Goal: Task Accomplishment & Management: Use online tool/utility

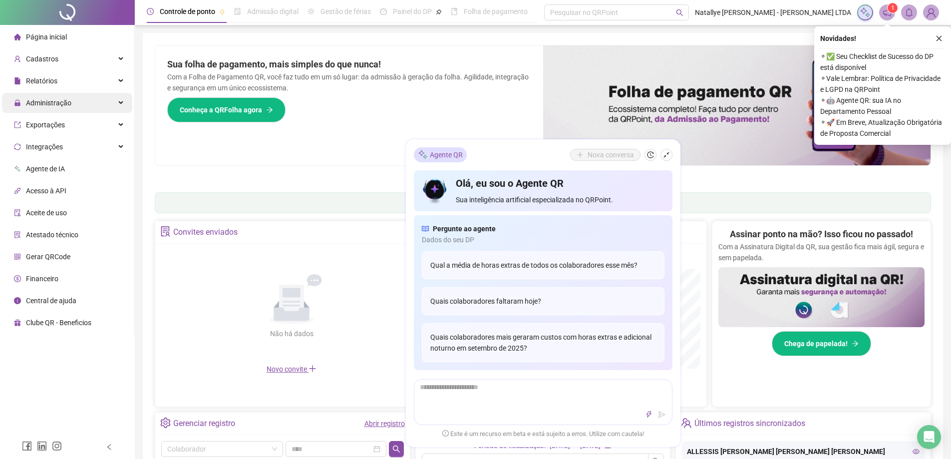
click at [49, 105] on span "Administração" at bounding box center [48, 103] width 45 height 8
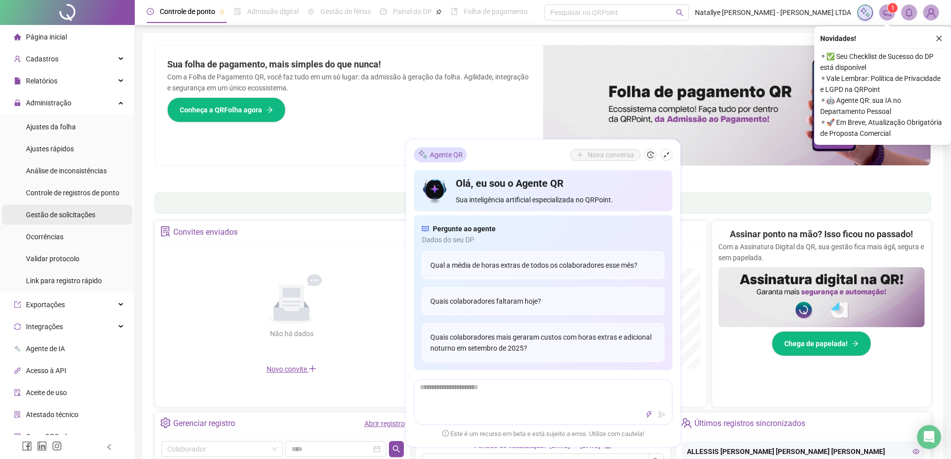
click at [60, 215] on span "Gestão de solicitações" at bounding box center [60, 215] width 69 height 8
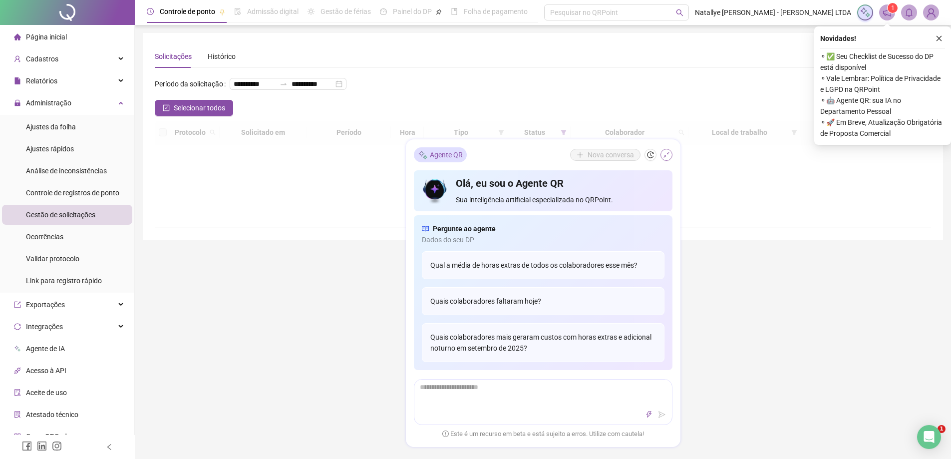
click at [665, 155] on icon "shrink" at bounding box center [666, 154] width 7 height 7
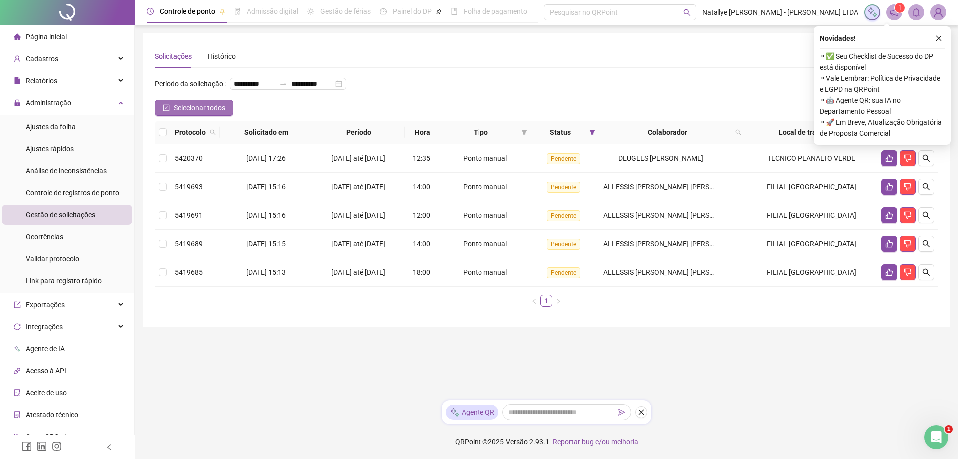
click at [181, 113] on span "Selecionar todos" at bounding box center [199, 107] width 51 height 11
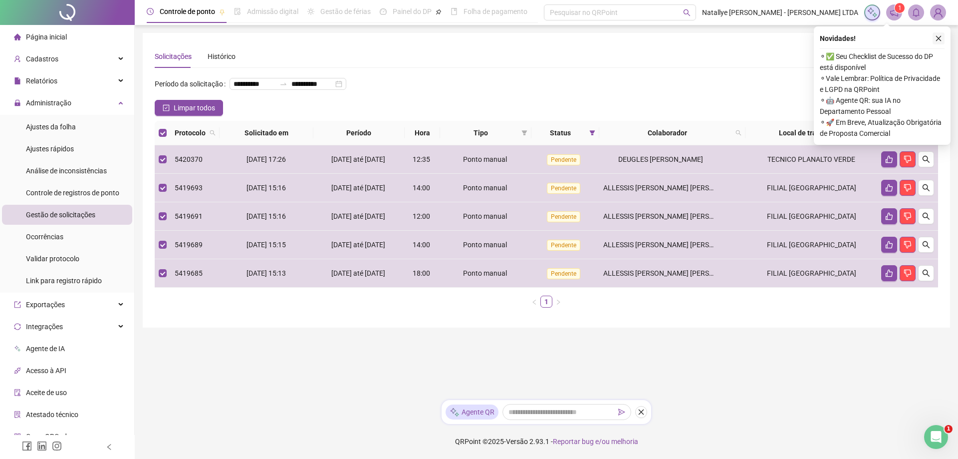
click at [938, 41] on icon "close" at bounding box center [938, 38] width 7 height 7
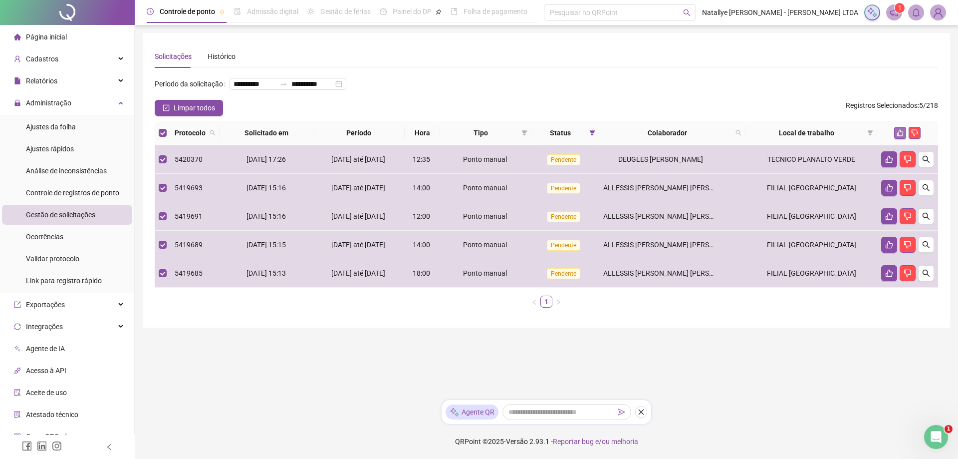
click at [900, 136] on icon "like" at bounding box center [900, 132] width 7 height 7
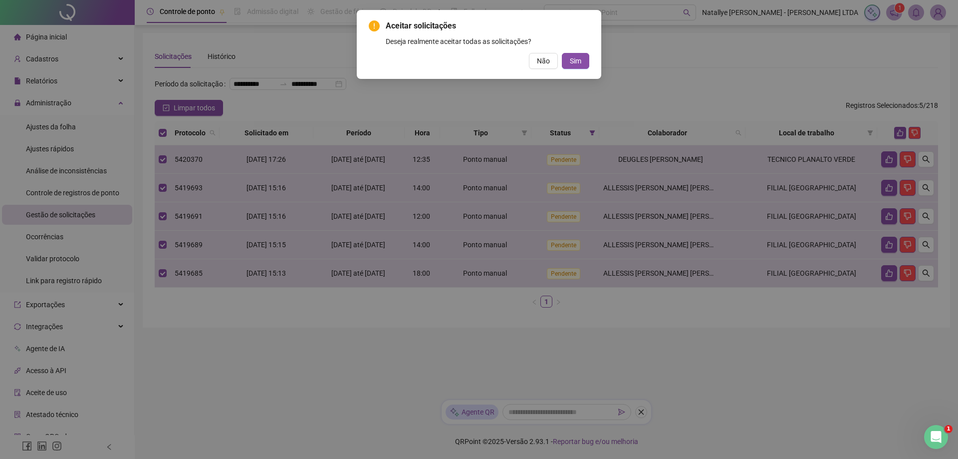
click at [570, 61] on button "Sim" at bounding box center [575, 61] width 27 height 16
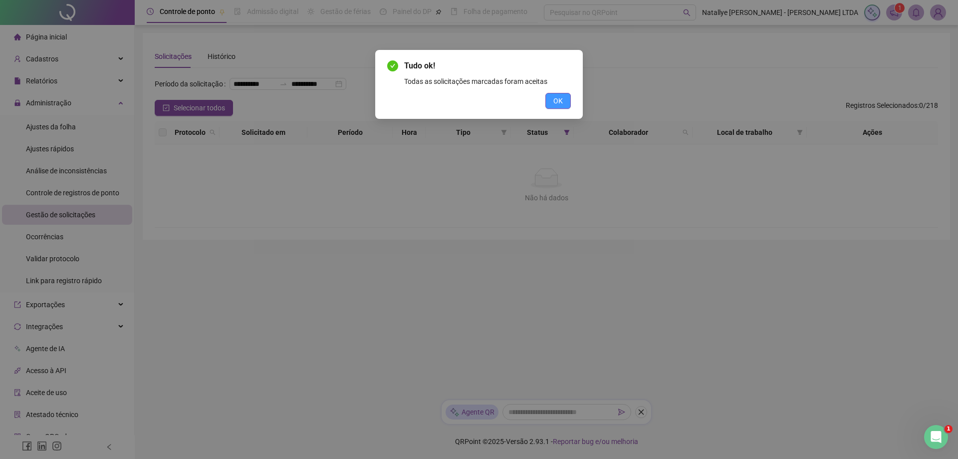
click at [562, 100] on span "OK" at bounding box center [558, 100] width 9 height 11
